Goal: Task Accomplishment & Management: Manage account settings

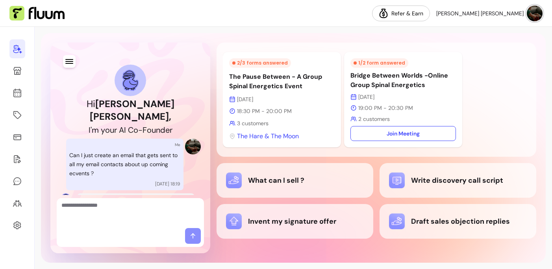
scroll to position [81, 0]
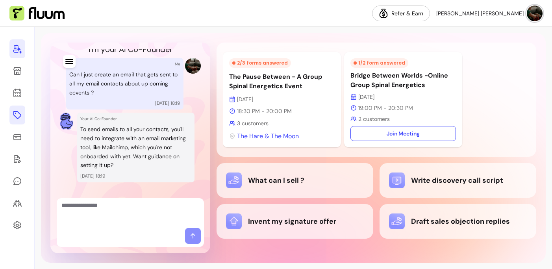
click at [16, 116] on icon at bounding box center [17, 114] width 9 height 9
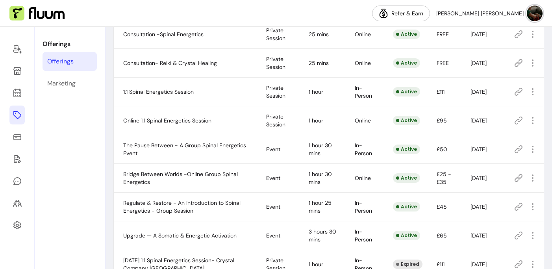
scroll to position [342, 0]
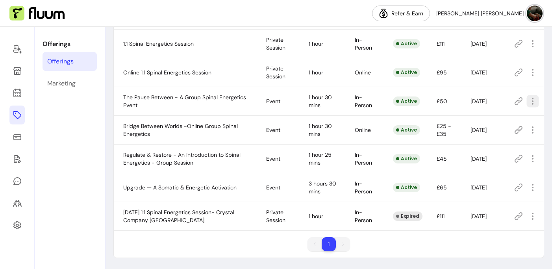
click at [534, 103] on icon "button" at bounding box center [532, 100] width 9 height 9
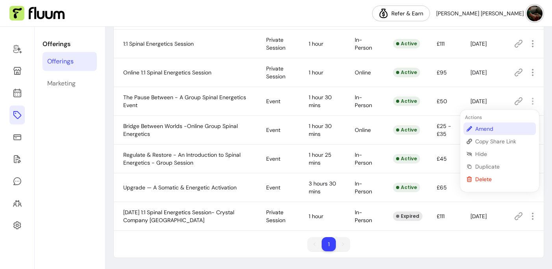
click at [497, 128] on span "Amend" at bounding box center [503, 129] width 57 height 8
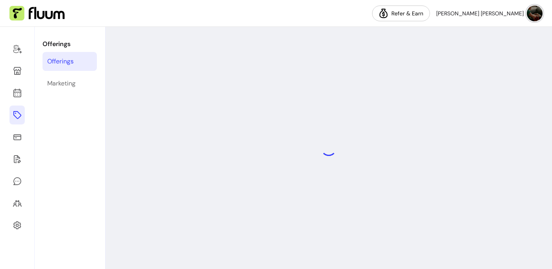
select select "***"
select select "**********"
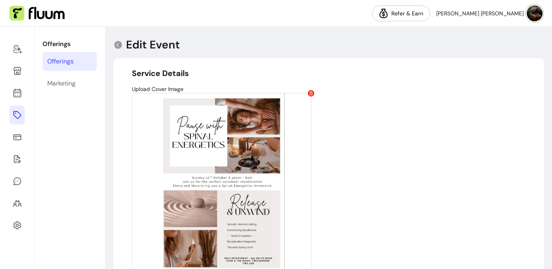
type input "**********"
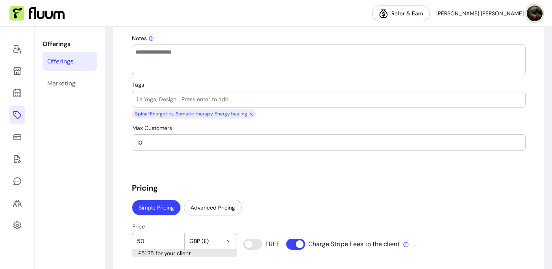
scroll to position [584, 0]
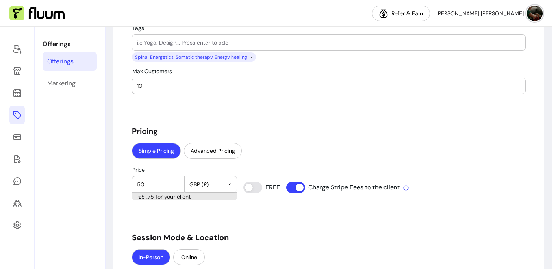
click at [214, 89] on input "10" at bounding box center [329, 86] width 384 height 8
type input "1"
type input "6"
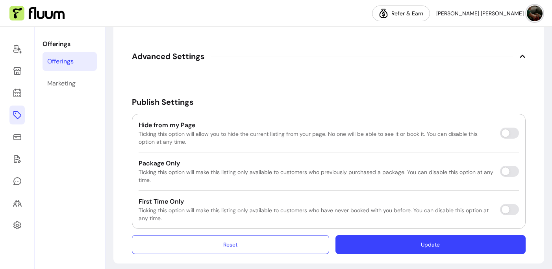
scroll to position [1436, 0]
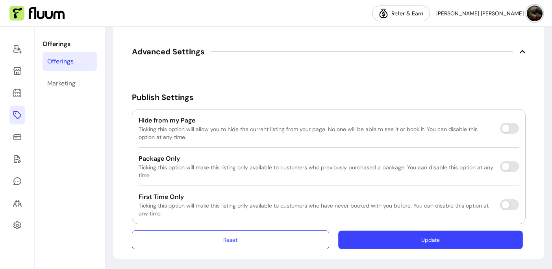
click at [406, 236] on button "Update" at bounding box center [430, 239] width 185 height 19
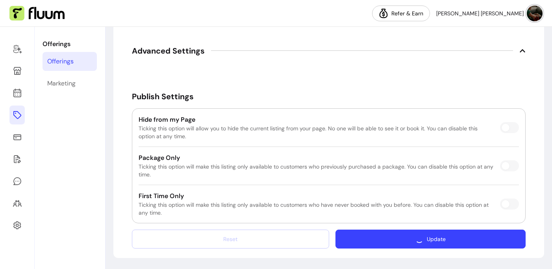
scroll to position [1414, 0]
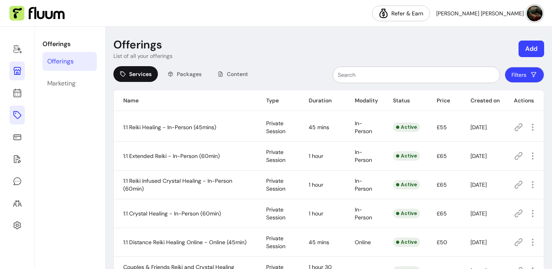
click at [19, 71] on icon at bounding box center [17, 70] width 9 height 9
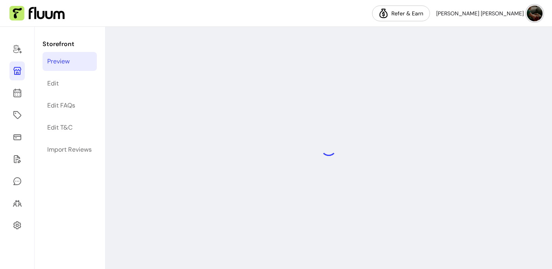
click at [286, 71] on div at bounding box center [329, 148] width 447 height 242
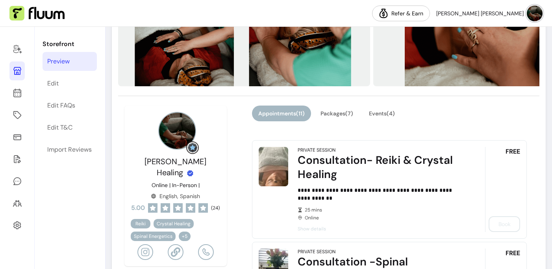
scroll to position [39, 0]
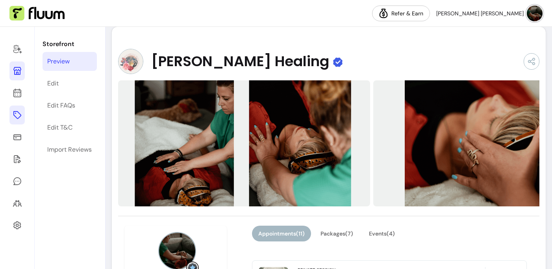
click at [17, 113] on icon at bounding box center [17, 114] width 9 height 9
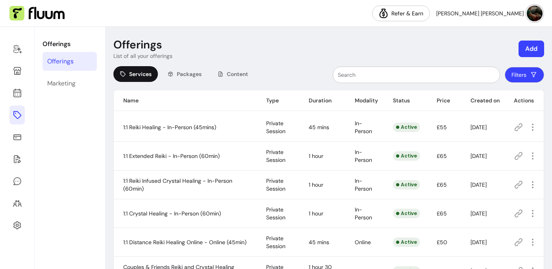
click at [16, 113] on icon at bounding box center [17, 114] width 9 height 9
click at [16, 48] on icon at bounding box center [17, 48] width 9 height 9
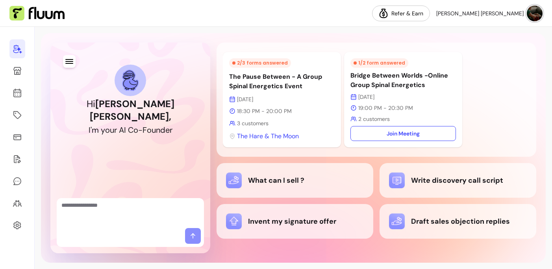
click at [256, 68] on div "2 / 3 forms answered The Pause Between - A Group Spinal Energetics Event [DATE]…" at bounding box center [282, 99] width 118 height 95
click at [232, 98] on icon at bounding box center [232, 78] width 89 height 75
click at [17, 203] on icon at bounding box center [17, 202] width 9 height 9
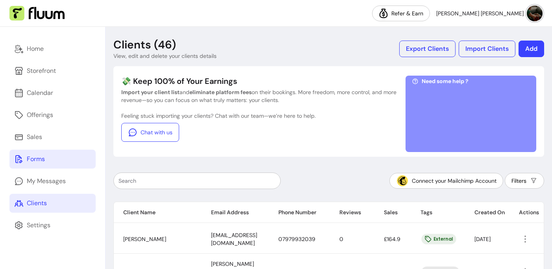
click at [33, 162] on div "Forms" at bounding box center [36, 158] width 18 height 9
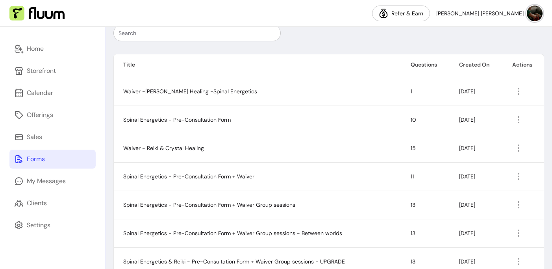
scroll to position [228, 0]
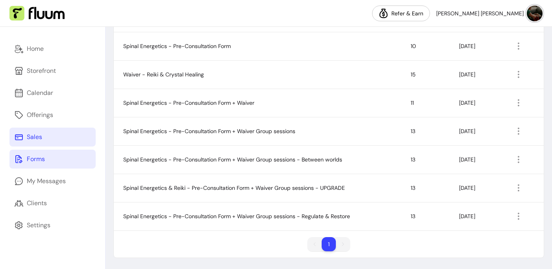
click at [35, 135] on div "Sales" at bounding box center [34, 136] width 15 height 9
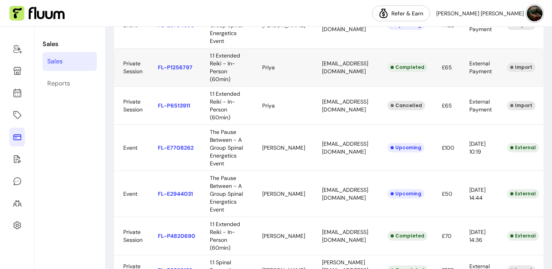
scroll to position [232, 0]
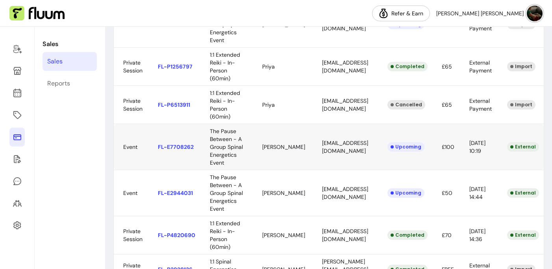
click at [261, 174] on body "Refer & Earn [PERSON_NAME] [PERSON_NAME] Sales Sales Reports Sales View your sa…" at bounding box center [276, 134] width 552 height 269
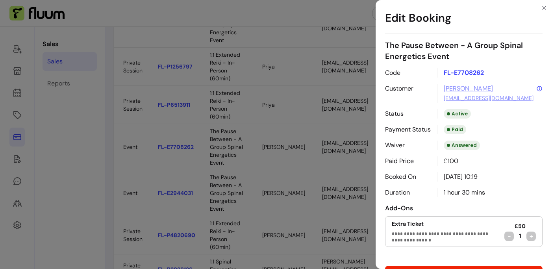
click at [538, 89] on icon at bounding box center [539, 88] width 6 height 6
click at [311, 197] on div "**********" at bounding box center [276, 134] width 552 height 269
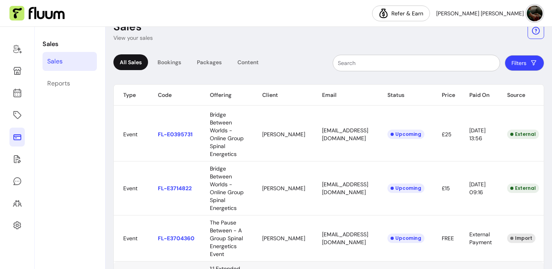
scroll to position [0, 0]
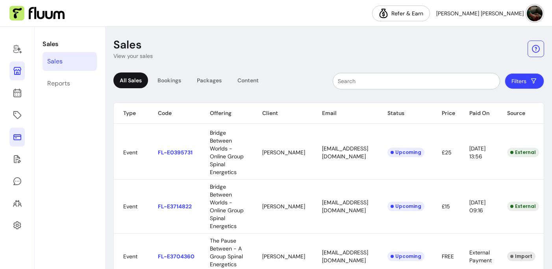
click at [16, 66] on icon at bounding box center [17, 70] width 9 height 9
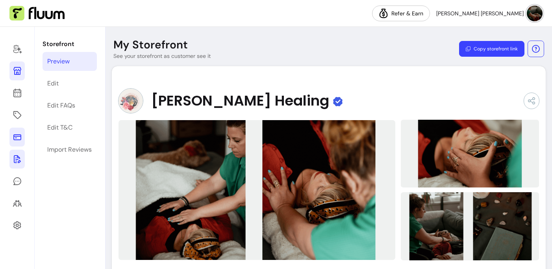
click at [17, 162] on icon at bounding box center [17, 158] width 9 height 9
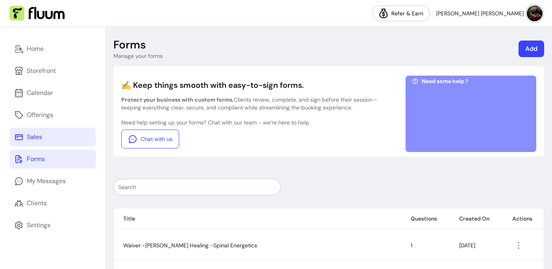
click at [25, 137] on link "Sales" at bounding box center [52, 137] width 86 height 19
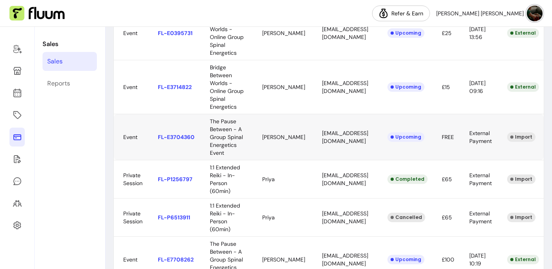
scroll to position [124, 0]
